Goal: Information Seeking & Learning: Find specific fact

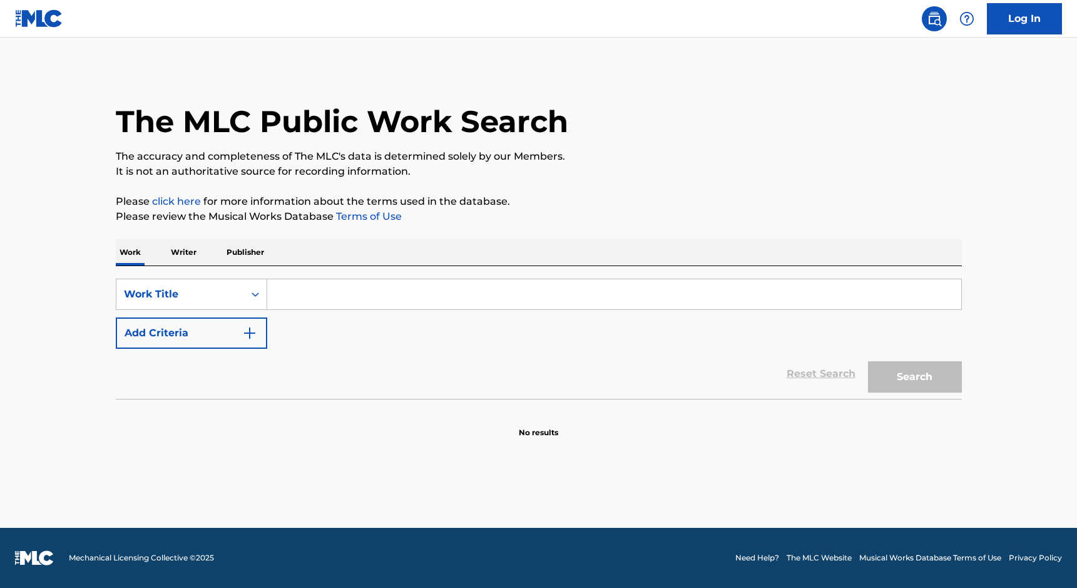
click at [338, 289] on input "Search Form" at bounding box center [614, 294] width 694 height 30
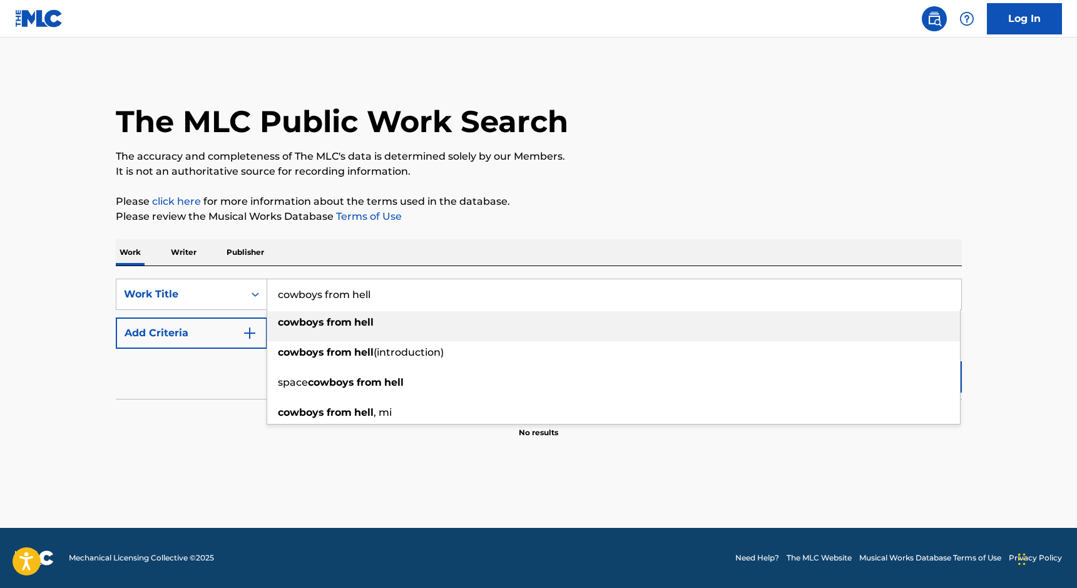
type input "cowboys from hell"
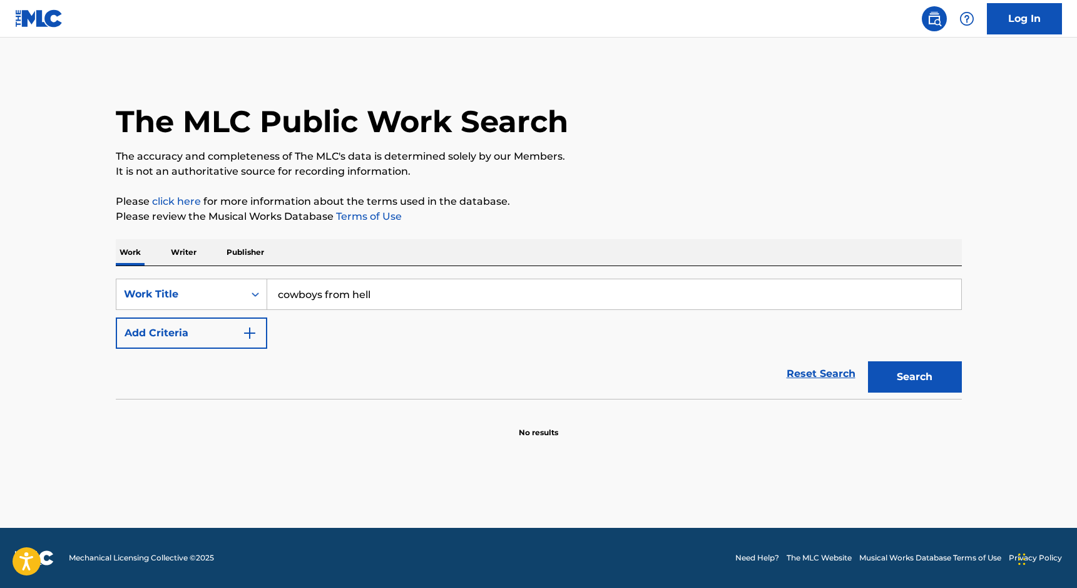
click at [50, 290] on main "The MLC Public Work Search The accuracy and completeness of The MLC's data is d…" at bounding box center [538, 283] width 1077 height 490
click at [226, 329] on button "Add Criteria" at bounding box center [191, 332] width 151 height 31
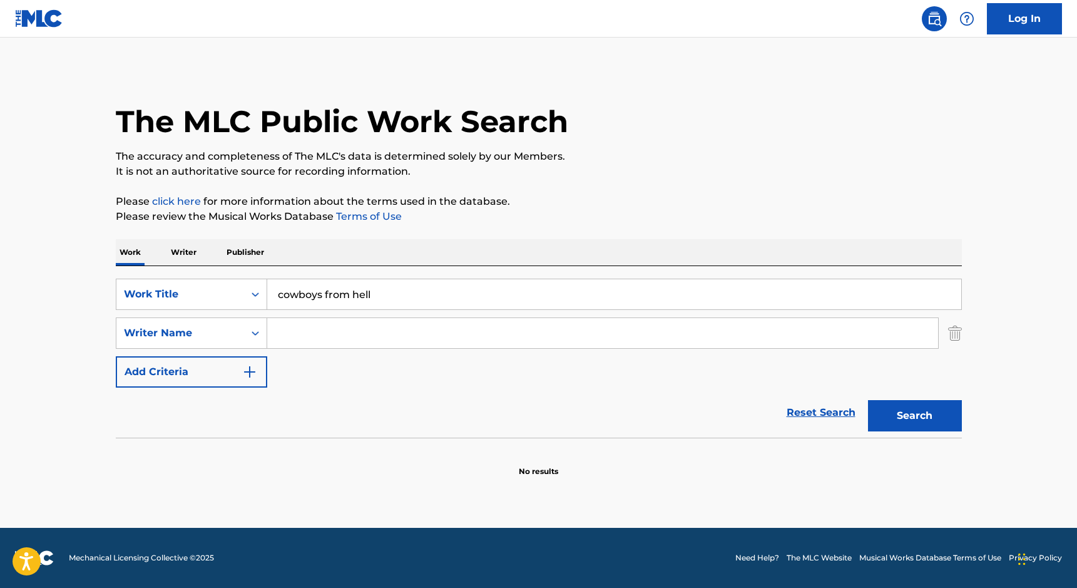
click at [306, 337] on input "Search Form" at bounding box center [602, 333] width 671 height 30
type input "anselmo"
click at [938, 411] on button "Search" at bounding box center [915, 415] width 94 height 31
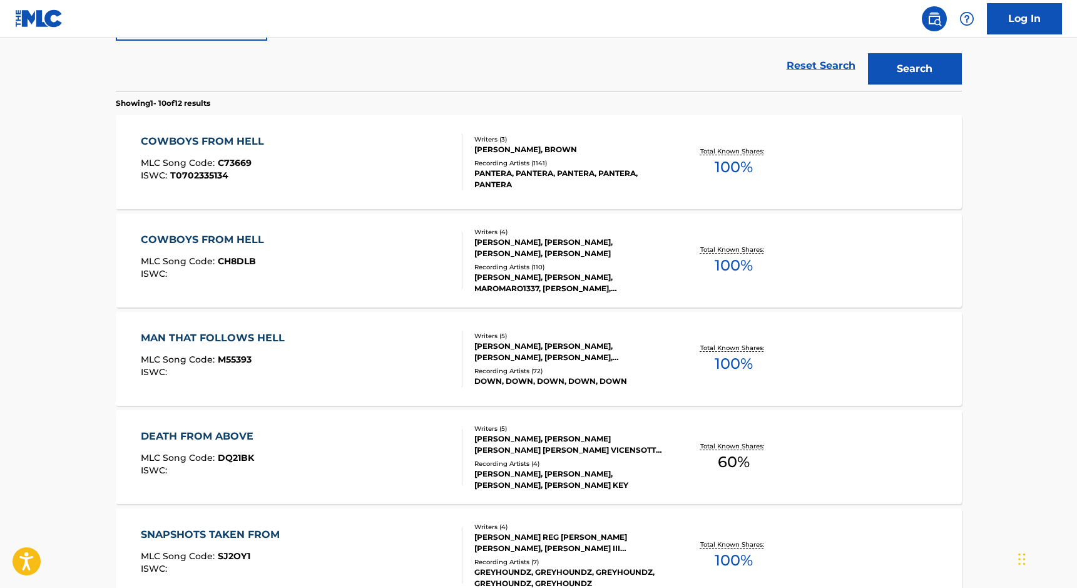
scroll to position [338, 0]
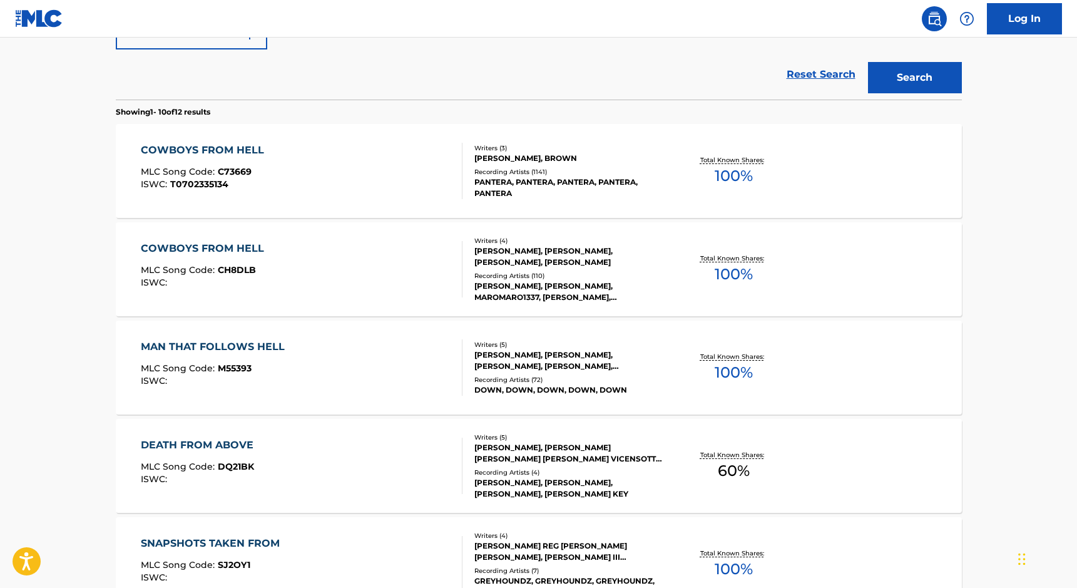
click at [564, 163] on div "[PERSON_NAME], BROWN" at bounding box center [568, 158] width 189 height 11
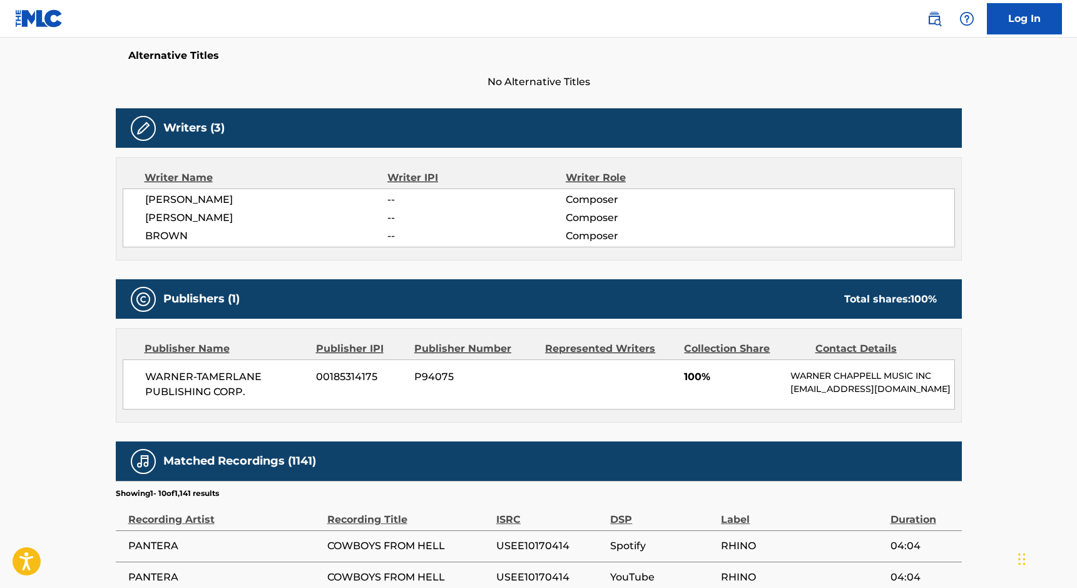
scroll to position [340, 0]
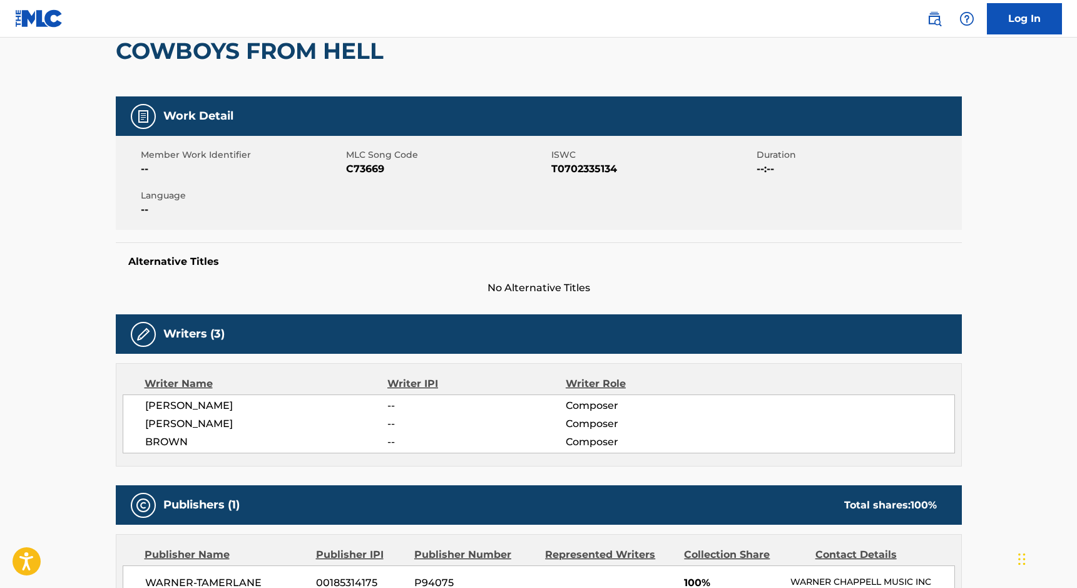
scroll to position [122, 0]
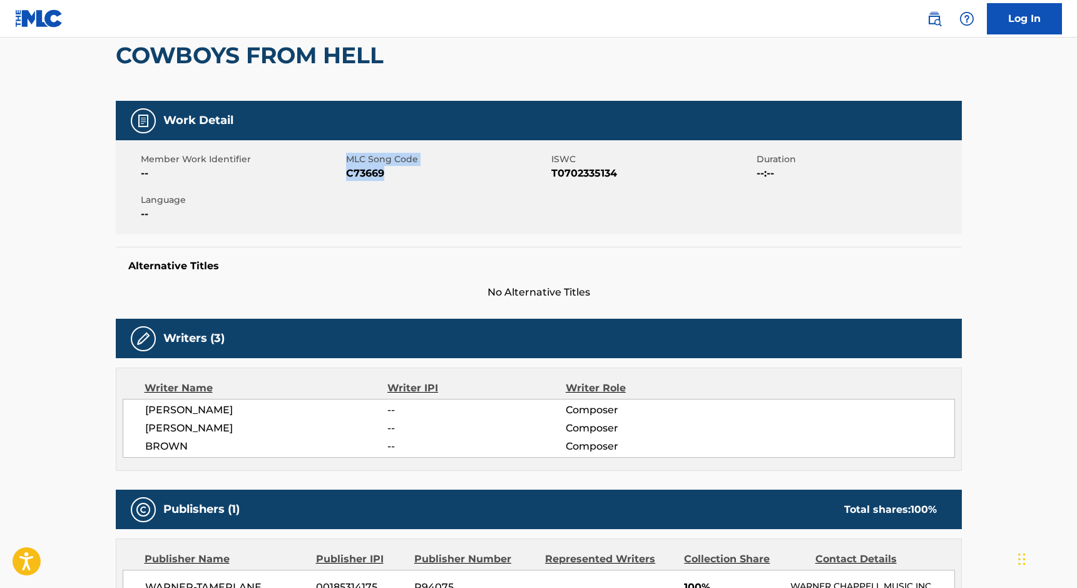
drag, startPoint x: 389, startPoint y: 172, endPoint x: 342, endPoint y: 172, distance: 46.3
click at [342, 172] on div "Member Work Identifier -- MLC Song Code C73669 ISWC T0702335134 Duration --:-- …" at bounding box center [539, 187] width 846 height 94
click at [350, 173] on span "C73669" at bounding box center [447, 173] width 202 height 15
copy span "C73669"
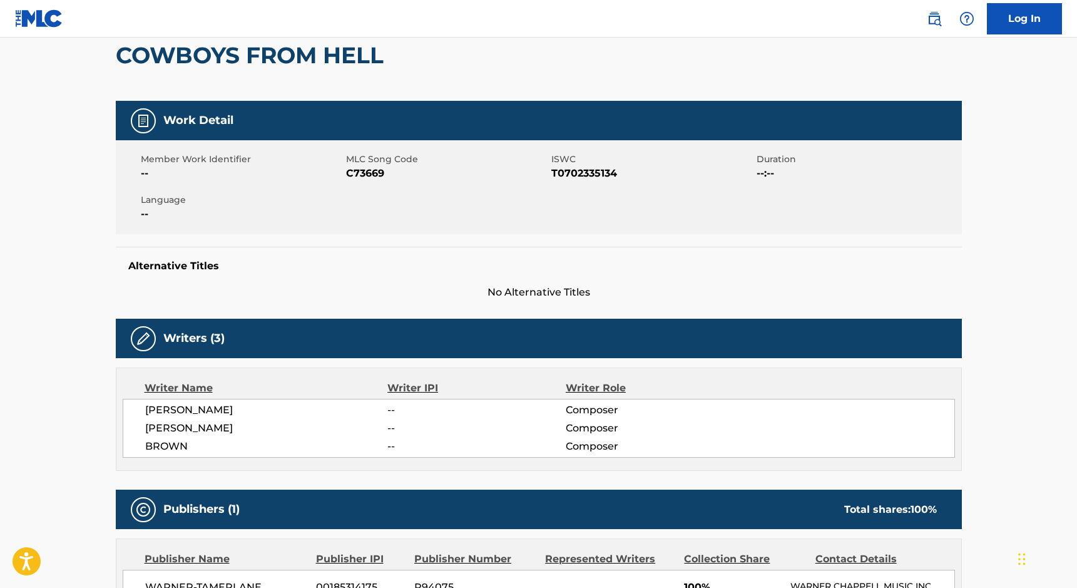
click at [591, 175] on span "T0702335134" at bounding box center [652, 173] width 202 height 15
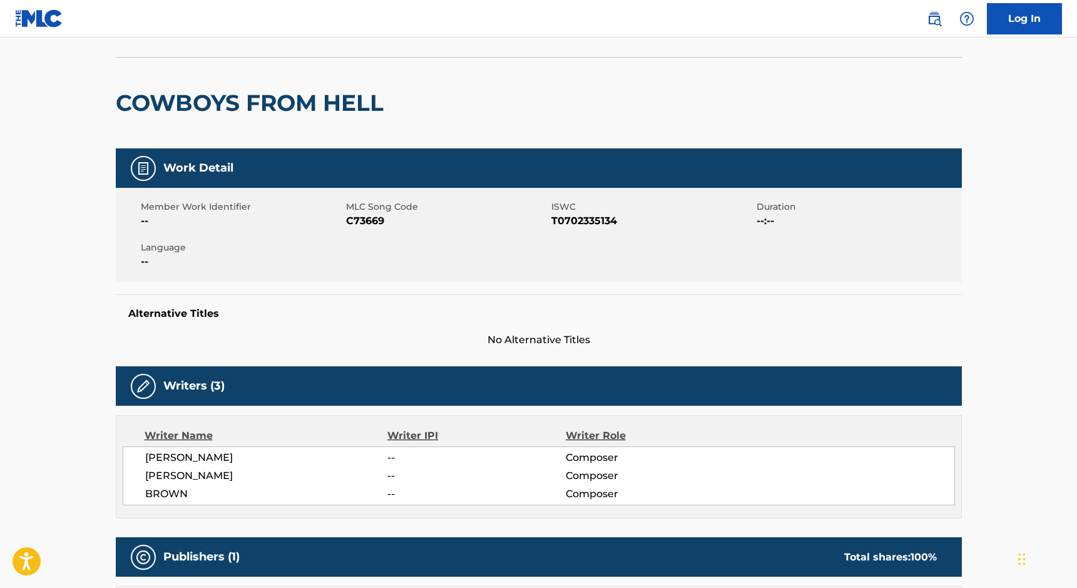
scroll to position [0, 0]
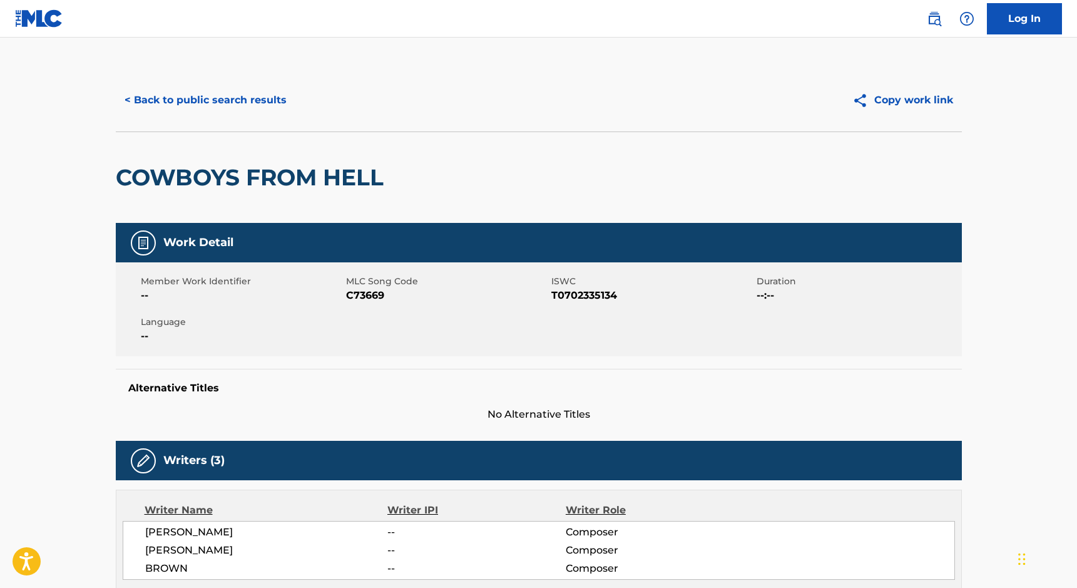
click at [362, 294] on span "C73669" at bounding box center [447, 295] width 202 height 15
copy span "C73669"
click at [261, 93] on button "< Back to public search results" at bounding box center [206, 99] width 180 height 31
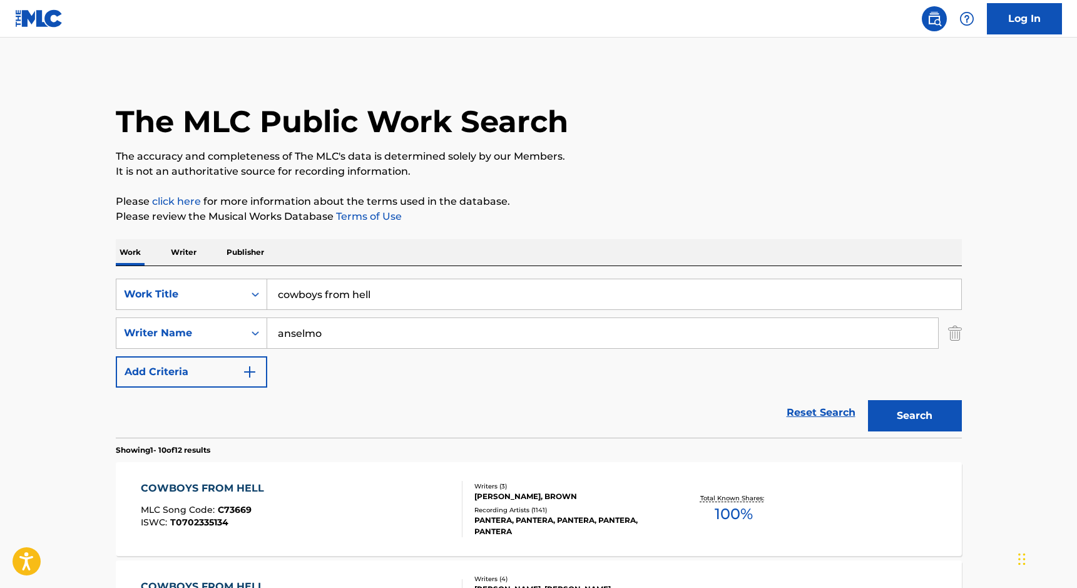
click at [362, 314] on div "SearchWithCriteriaf89493ac-229c-4b31-9409-b89d3c5305ed Work Title cowboys from …" at bounding box center [539, 332] width 846 height 109
click at [360, 295] on input "cowboys from hell" at bounding box center [614, 294] width 694 height 30
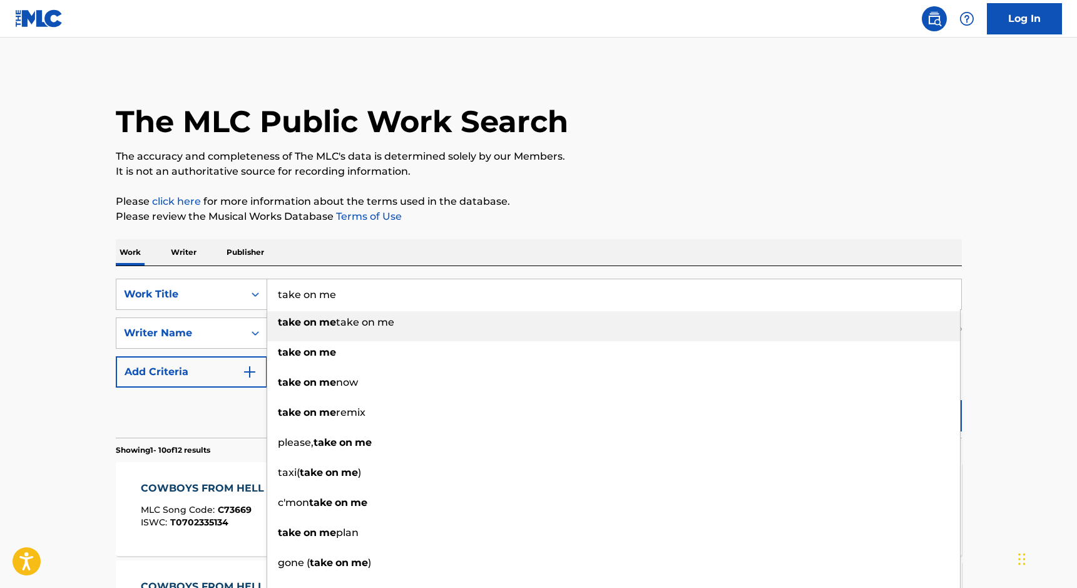
type input "take on me"
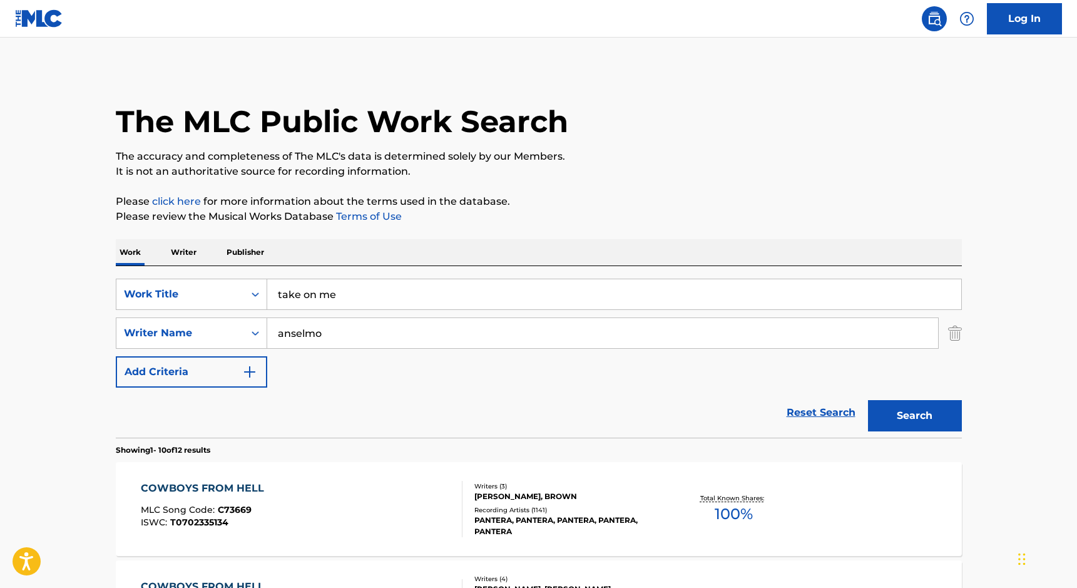
click at [297, 335] on input "anselmo" at bounding box center [602, 333] width 671 height 30
click at [876, 398] on div "Search" at bounding box center [912, 412] width 100 height 50
click at [886, 409] on button "Search" at bounding box center [915, 415] width 94 height 31
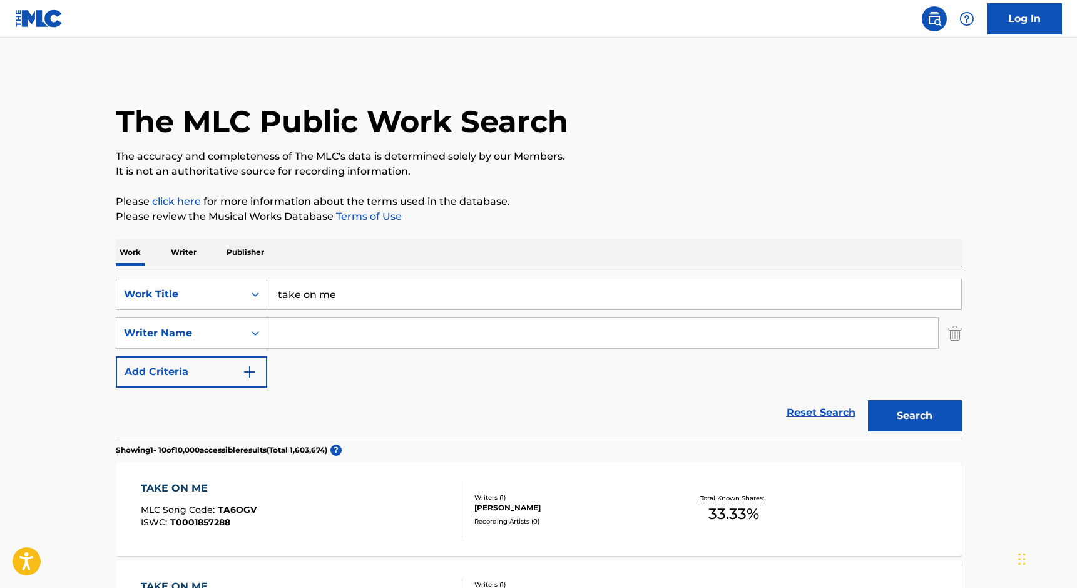
click at [362, 322] on input "Search Form" at bounding box center [602, 333] width 671 height 30
paste input "Waaktaar"
type input "Waaktaar"
click at [938, 422] on button "Search" at bounding box center [915, 415] width 94 height 31
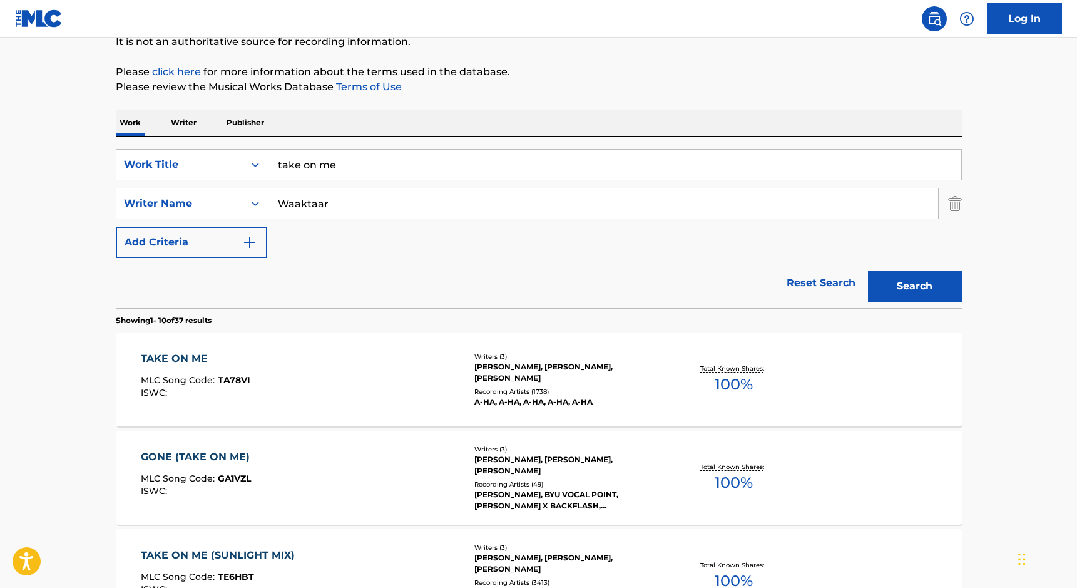
scroll to position [133, 0]
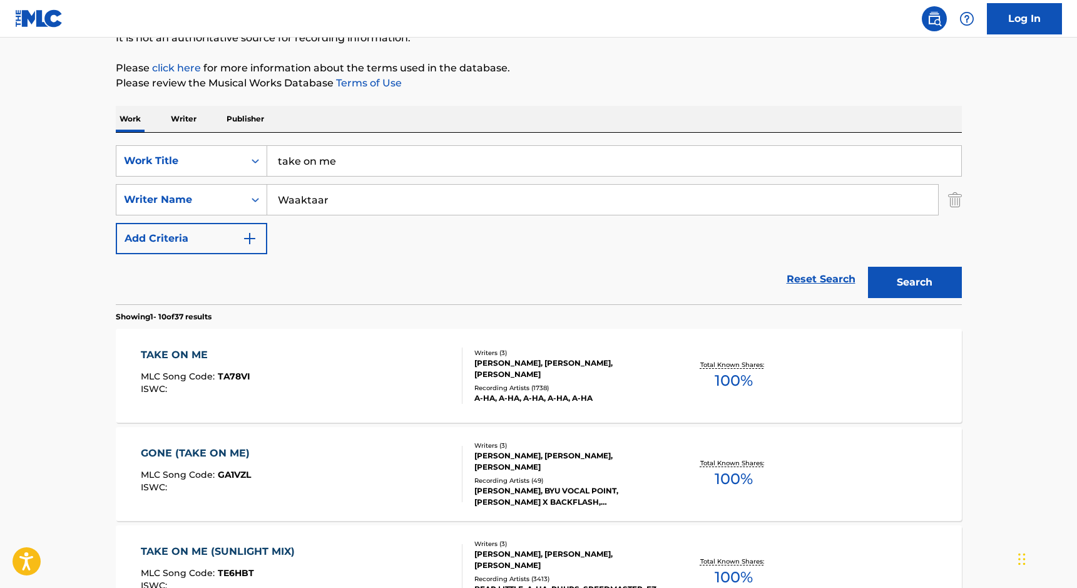
click at [526, 358] on div "[PERSON_NAME], [PERSON_NAME], [PERSON_NAME]" at bounding box center [568, 368] width 189 height 23
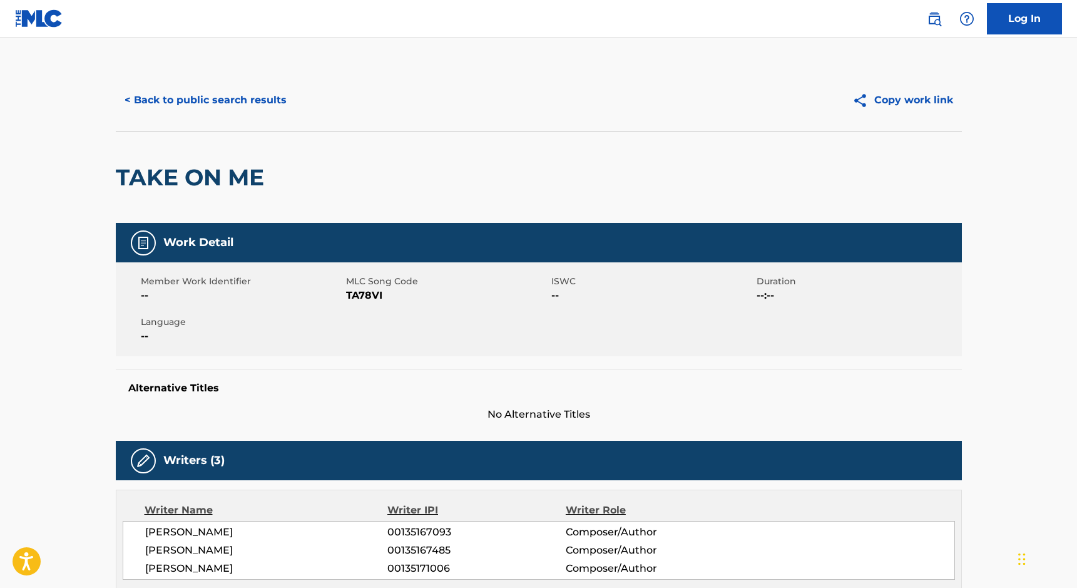
click at [357, 291] on span "TA78VI" at bounding box center [447, 295] width 202 height 15
copy span "TA78VI"
